Goal: Task Accomplishment & Management: Complete application form

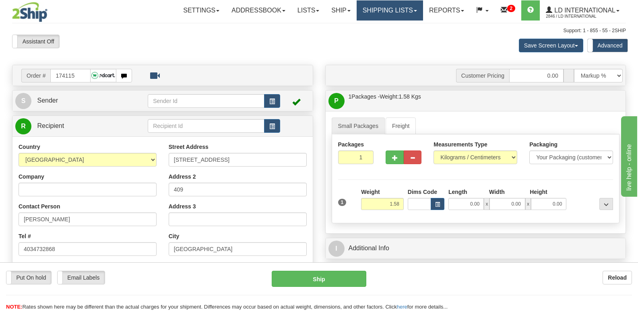
click at [401, 19] on link "Shipping lists" at bounding box center [390, 10] width 66 height 20
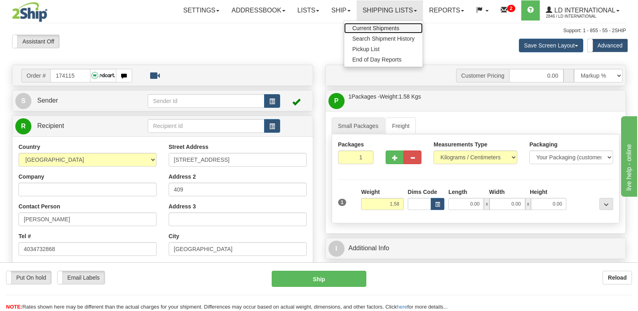
click at [398, 25] on link "Current Shipments" at bounding box center [383, 28] width 78 height 10
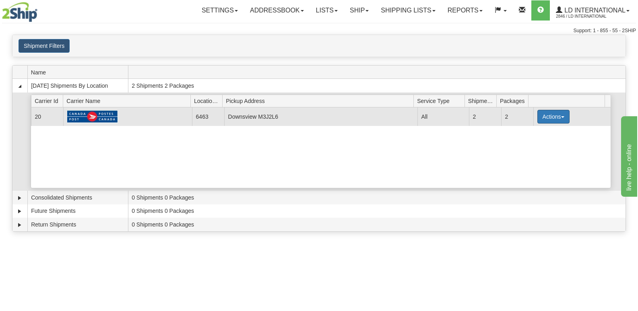
click at [558, 119] on button "Actions" at bounding box center [553, 117] width 32 height 14
click at [545, 142] on link "Close" at bounding box center [537, 142] width 64 height 10
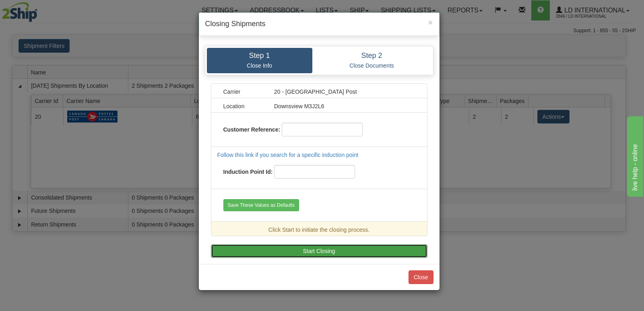
click at [327, 254] on button "Start Closing" at bounding box center [319, 251] width 217 height 14
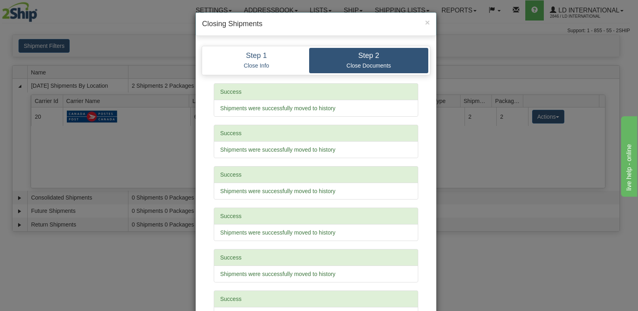
click at [488, 131] on div "× Closing Shipments Step 1 Close Info Step 2 Close Documents Carrier 20 - Canad…" at bounding box center [319, 155] width 638 height 311
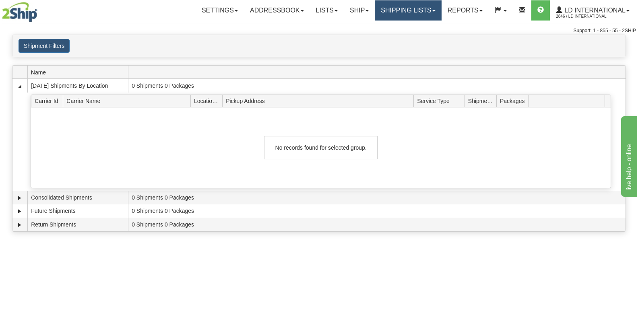
click at [422, 17] on link "Shipping lists" at bounding box center [408, 10] width 66 height 20
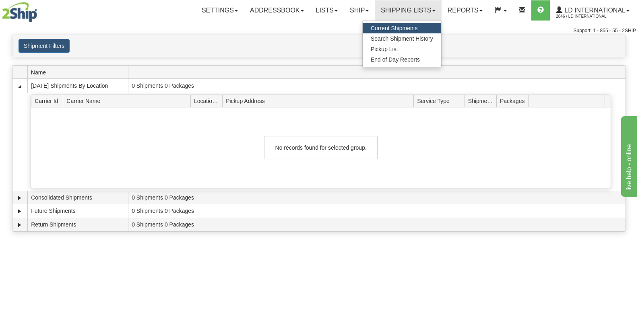
click at [409, 33] on link "Current Shipments" at bounding box center [402, 28] width 78 height 10
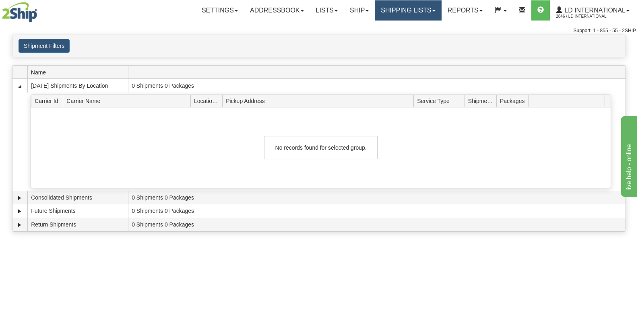
click at [415, 17] on link "Shipping lists" at bounding box center [408, 10] width 66 height 20
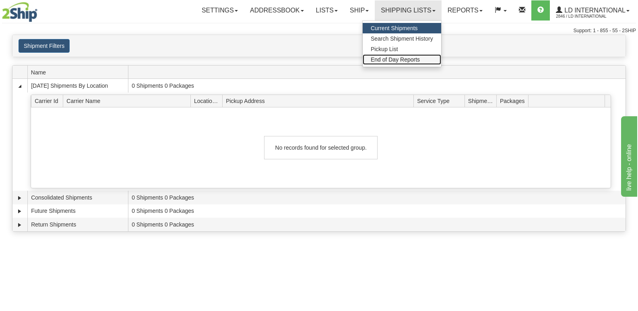
click at [404, 60] on span "End of Day Reports" at bounding box center [395, 59] width 49 height 6
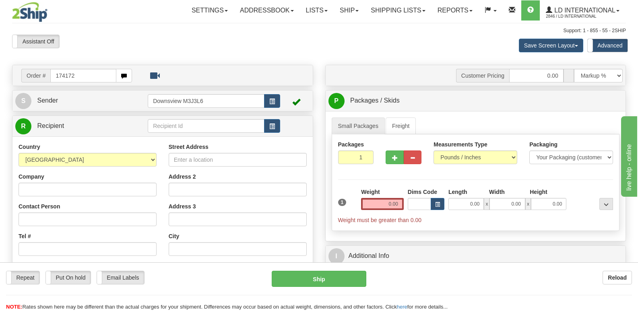
type input "174172"
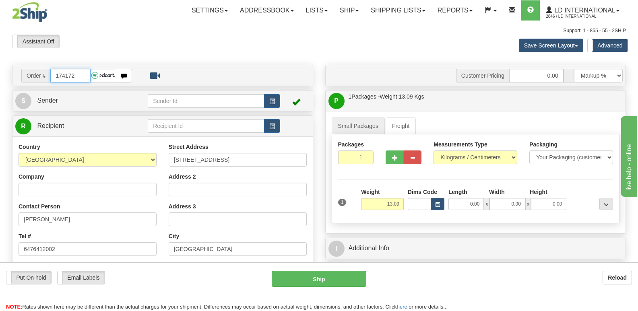
click at [85, 78] on input "174172" at bounding box center [70, 76] width 40 height 14
click at [82, 223] on input "Nicole Cheng" at bounding box center [88, 220] width 138 height 14
click at [268, 159] on input "185 Wedgewood Drive" at bounding box center [238, 160] width 138 height 14
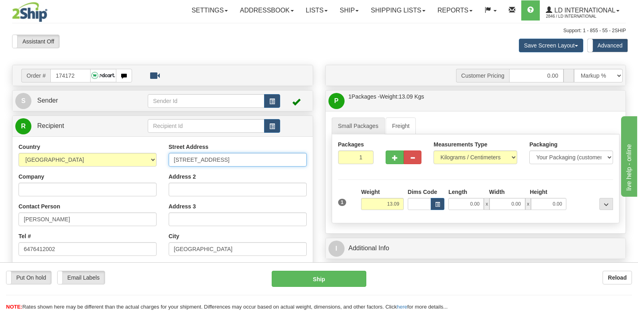
click at [268, 159] on input "185 Wedgewood Drive" at bounding box center [238, 160] width 138 height 14
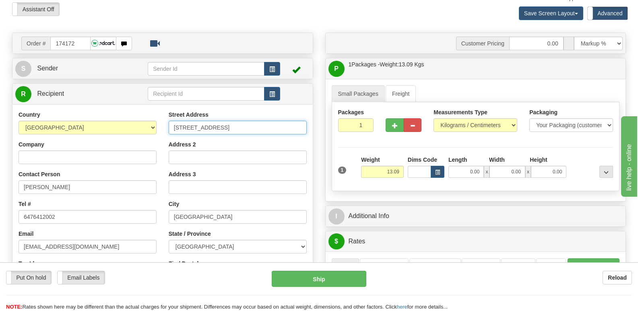
scroll to position [81, 0]
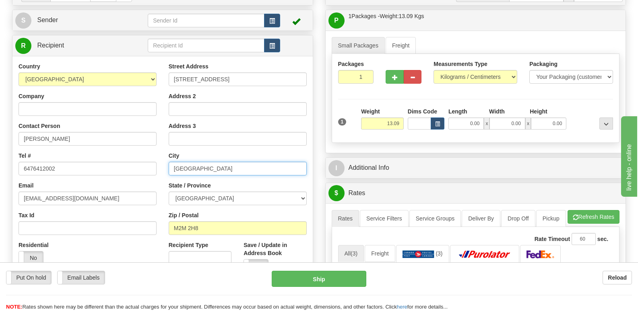
click at [205, 168] on input "North York" at bounding box center [238, 169] width 138 height 14
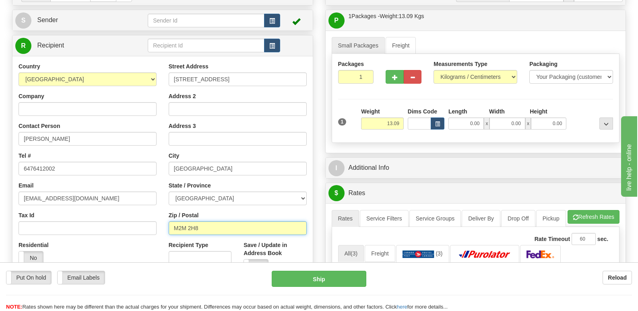
click at [208, 233] on input "M2M 2H8" at bounding box center [238, 228] width 138 height 14
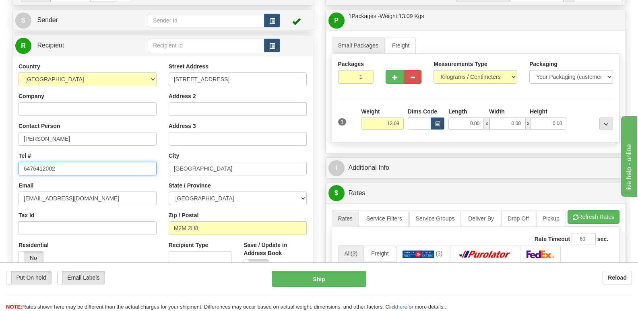
click at [99, 165] on input "6476412002" at bounding box center [88, 169] width 138 height 14
click at [133, 205] on div "Country AFGHANISTAN ALAND ISLANDS ALBANIA ALGERIA AMERICAN SAMOA ANDORRA ANGOLA…" at bounding box center [87, 166] width 150 height 208
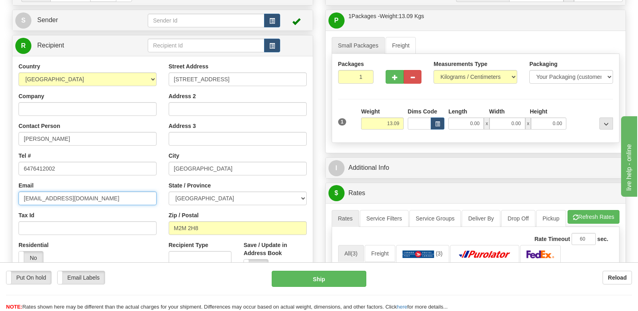
click at [136, 198] on input "nicolecheng731@gmail.com" at bounding box center [88, 199] width 138 height 14
